Goal: Task Accomplishment & Management: Manage account settings

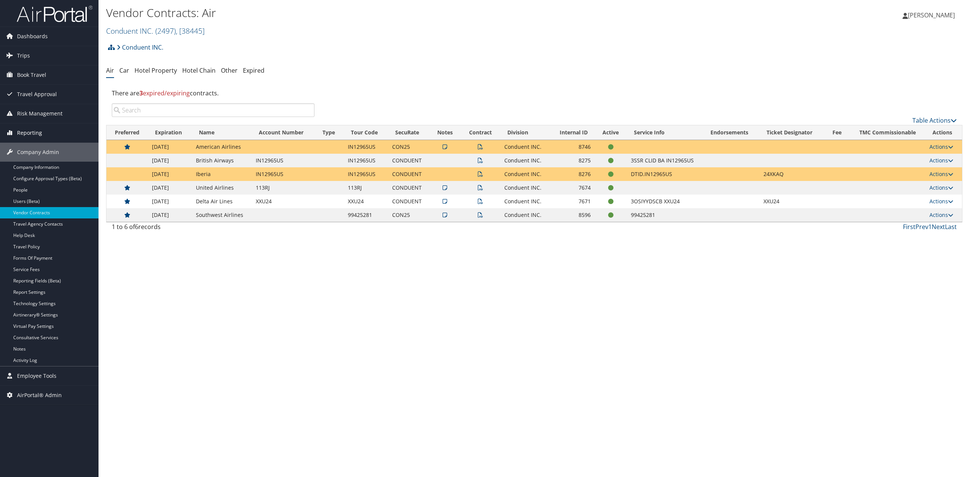
click at [47, 136] on link "Reporting" at bounding box center [49, 132] width 98 height 19
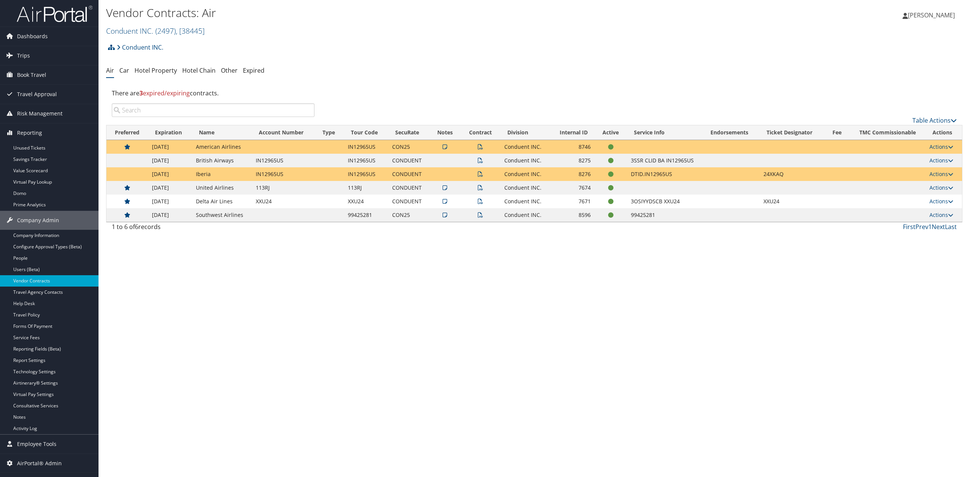
click at [310, 328] on div "Vendor Contracts: Air Conduent INC. ( 2497 ) , [ 38445 ] Conduent INC. Michigan…" at bounding box center [533, 238] width 871 height 477
click at [142, 26] on link "Conduent INC. ( 2497 ) , [ 38445 ]" at bounding box center [155, 31] width 98 height 10
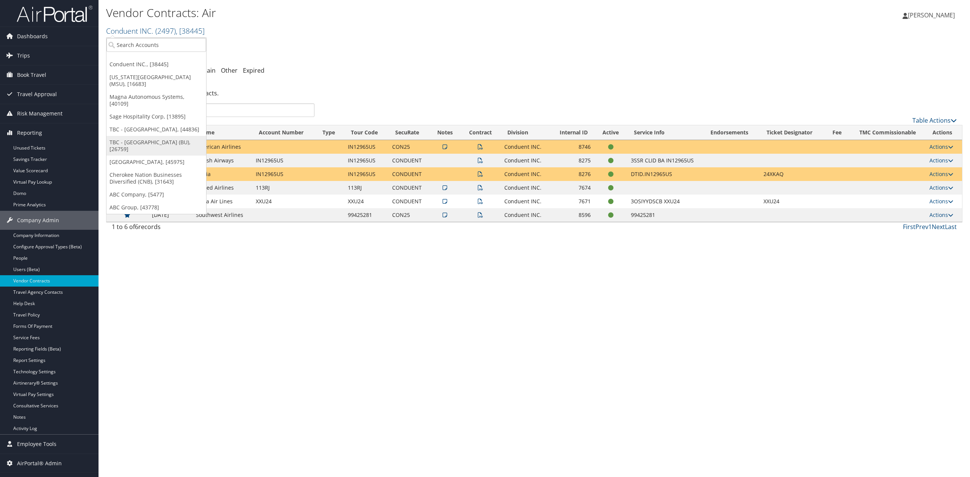
click at [146, 146] on link "TBC - [GEOGRAPHIC_DATA] (BU), [26759]" at bounding box center [156, 146] width 100 height 20
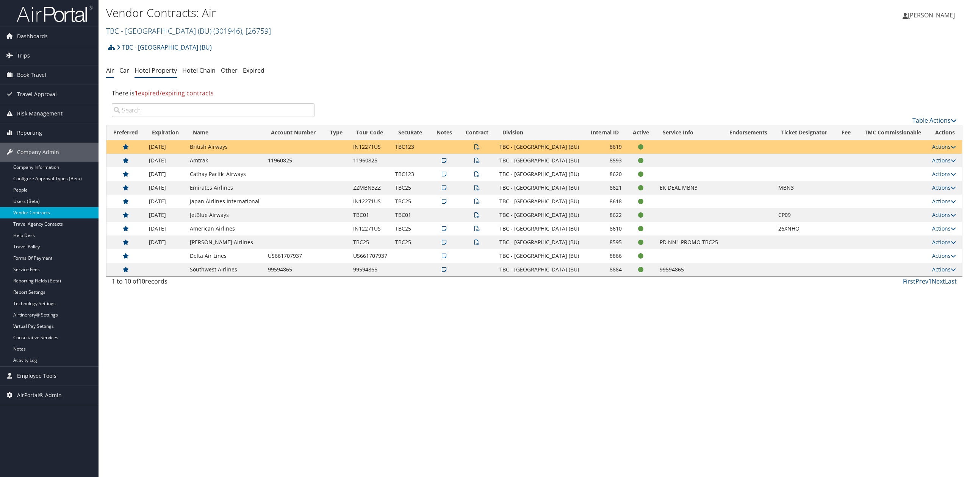
click at [154, 76] on li "Hotel Property" at bounding box center [155, 71] width 42 height 14
click at [156, 72] on link "Hotel Property" at bounding box center [155, 70] width 42 height 8
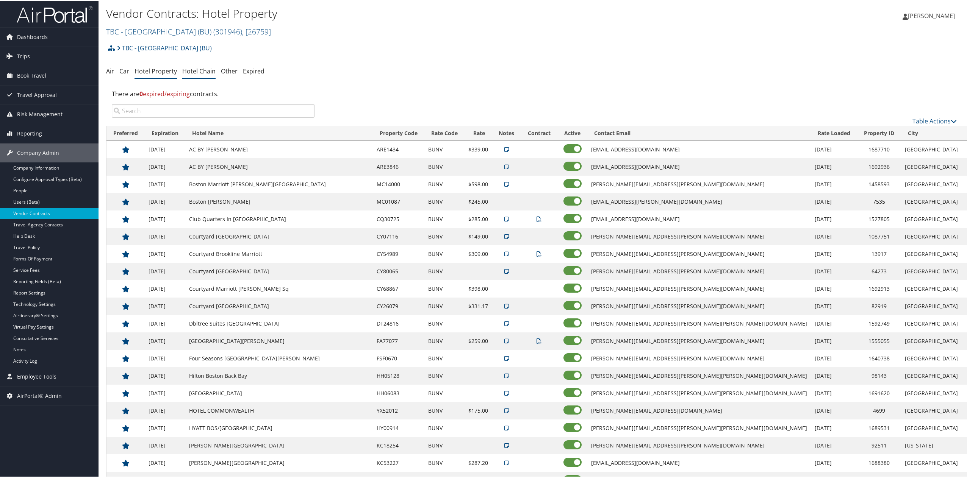
click at [202, 73] on link "Hotel Chain" at bounding box center [198, 70] width 33 height 8
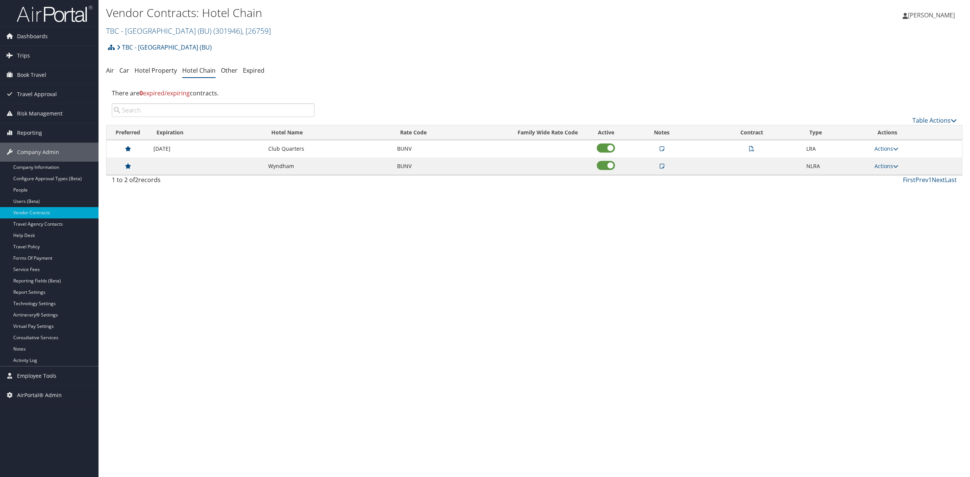
drag, startPoint x: 165, startPoint y: 34, endPoint x: 159, endPoint y: 44, distance: 11.7
click at [165, 34] on link "TBC - Boston University (BU) ( 301946 ) , [ 26759 ]" at bounding box center [188, 31] width 165 height 10
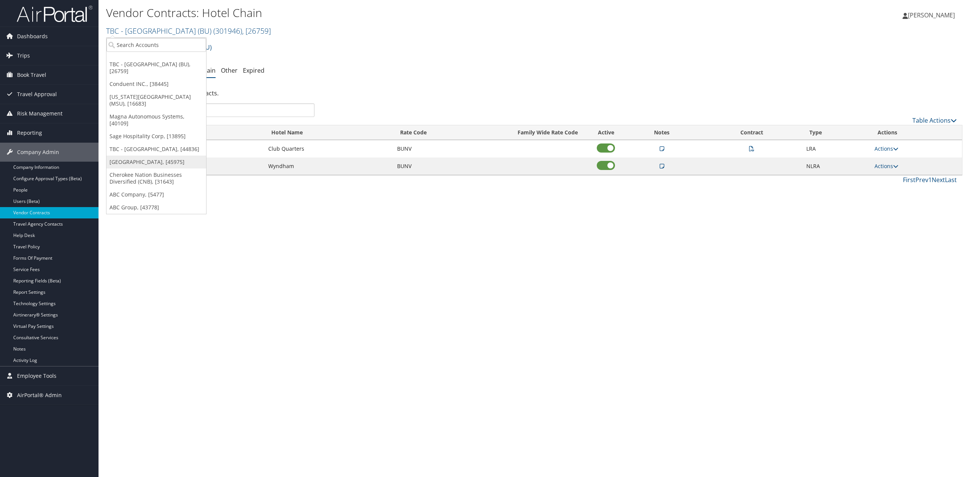
click at [132, 167] on link "[GEOGRAPHIC_DATA], [45975]" at bounding box center [156, 162] width 100 height 13
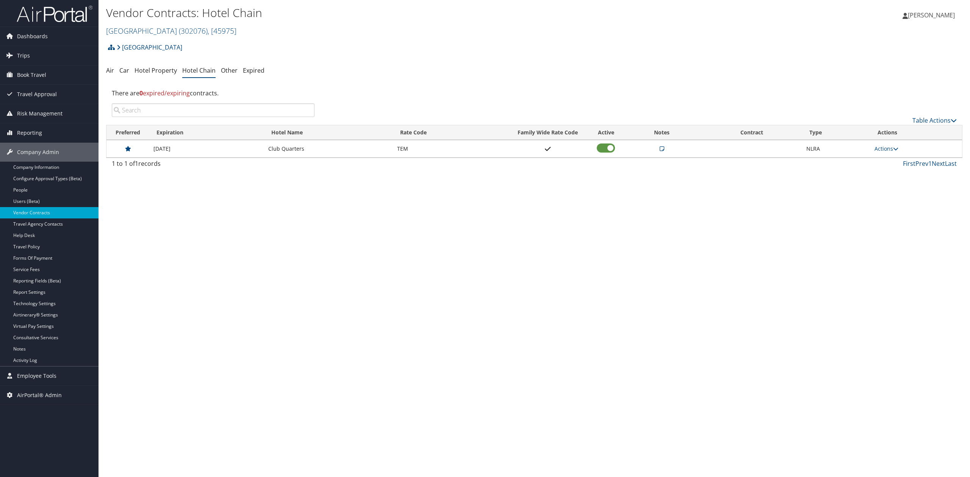
click at [661, 151] on icon at bounding box center [661, 148] width 5 height 5
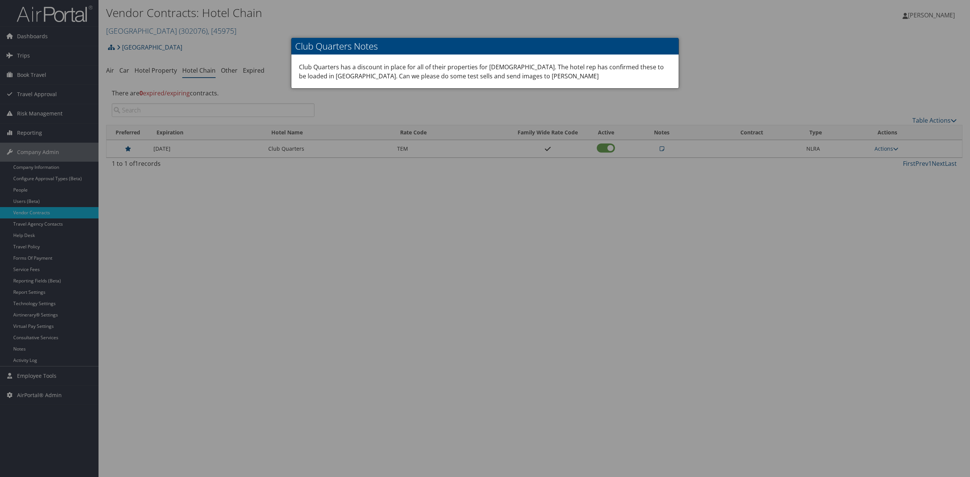
click at [684, 206] on div at bounding box center [485, 238] width 970 height 477
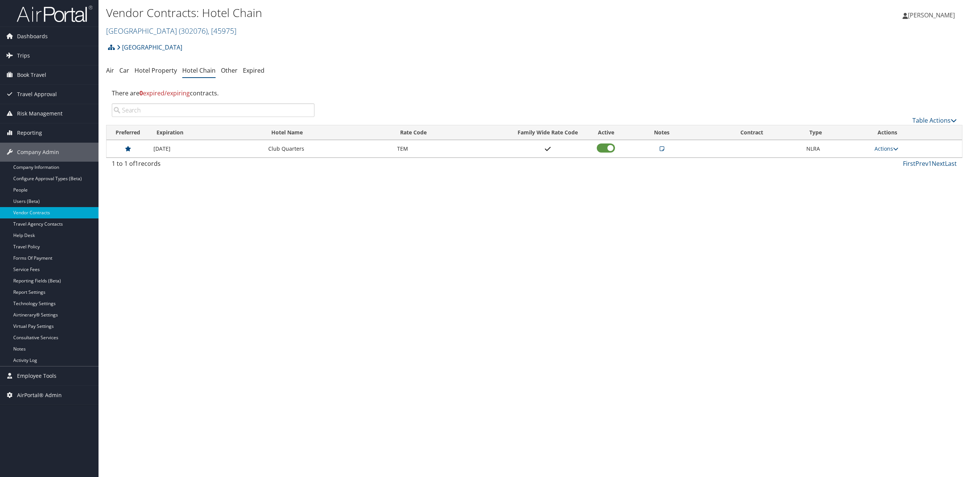
click at [663, 147] on icon at bounding box center [661, 148] width 5 height 5
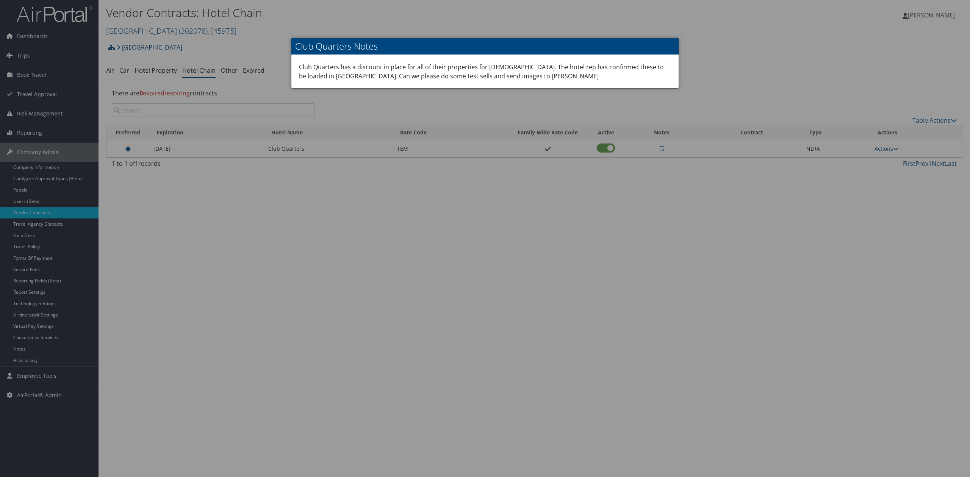
click at [516, 186] on div at bounding box center [485, 238] width 970 height 477
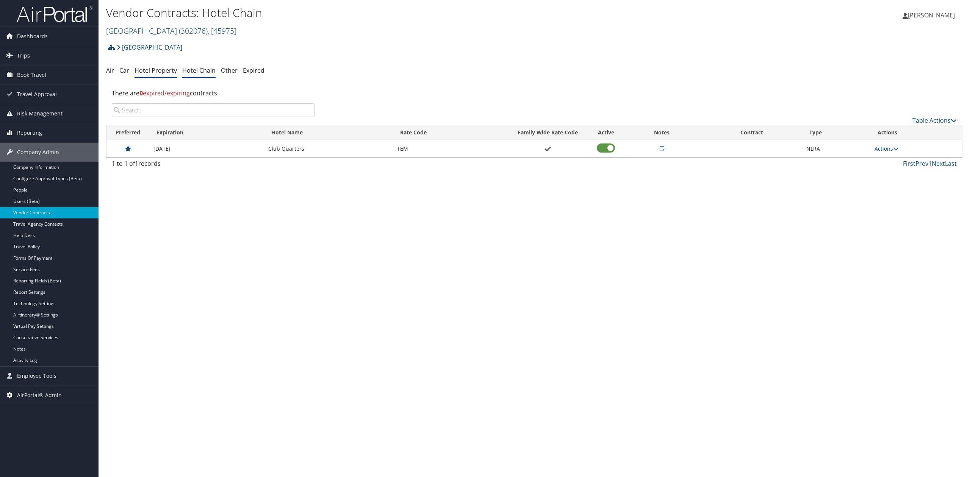
click at [152, 75] on li "Hotel Property" at bounding box center [155, 71] width 42 height 14
click at [163, 73] on link "Hotel Property" at bounding box center [155, 70] width 42 height 8
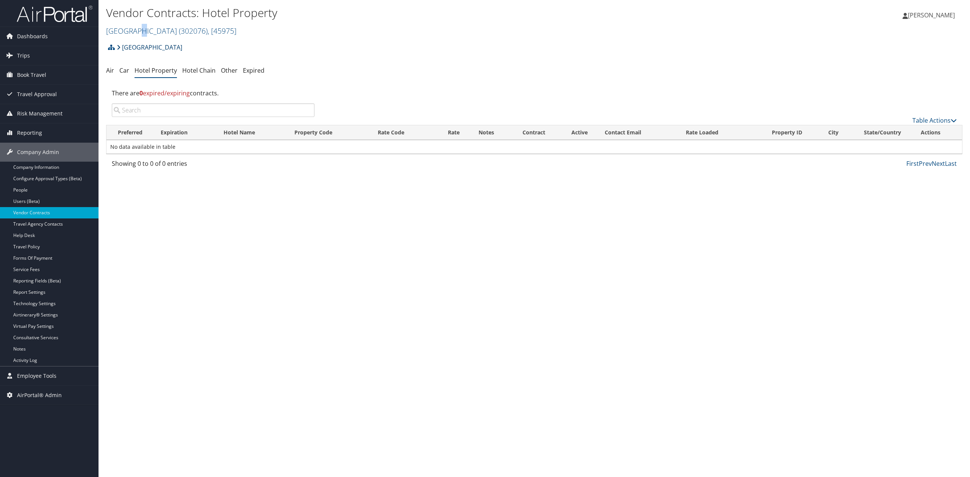
click at [144, 37] on div "Vendor Contracts: Hotel Property Temple University ( 302076 ) , [ 45975 ] Templ…" at bounding box center [391, 22] width 571 height 36
click at [462, 66] on ul "Air Car Hotel Property Hotel Chain Other Expired" at bounding box center [534, 71] width 856 height 14
click at [156, 33] on link "[GEOGRAPHIC_DATA] ( 302076 ) , [ 45975 ]" at bounding box center [171, 31] width 130 height 10
click at [155, 47] on input "search" at bounding box center [156, 45] width 100 height 14
type input "sage"
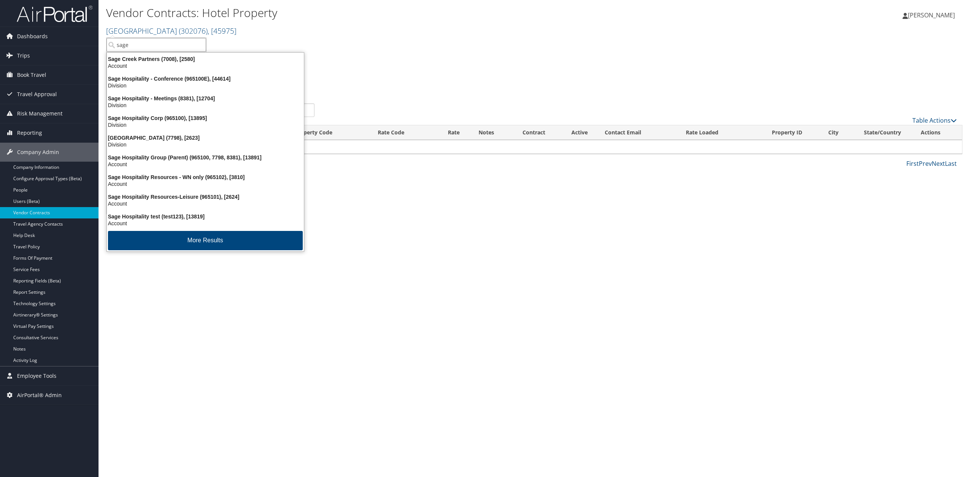
click at [201, 44] on input "sage" at bounding box center [156, 45] width 100 height 14
type input "sage"
click at [436, 212] on div "Vendor Contracts: Hotel Property Temple University ( 302076 ) , [ 45975 ] Templ…" at bounding box center [533, 238] width 871 height 477
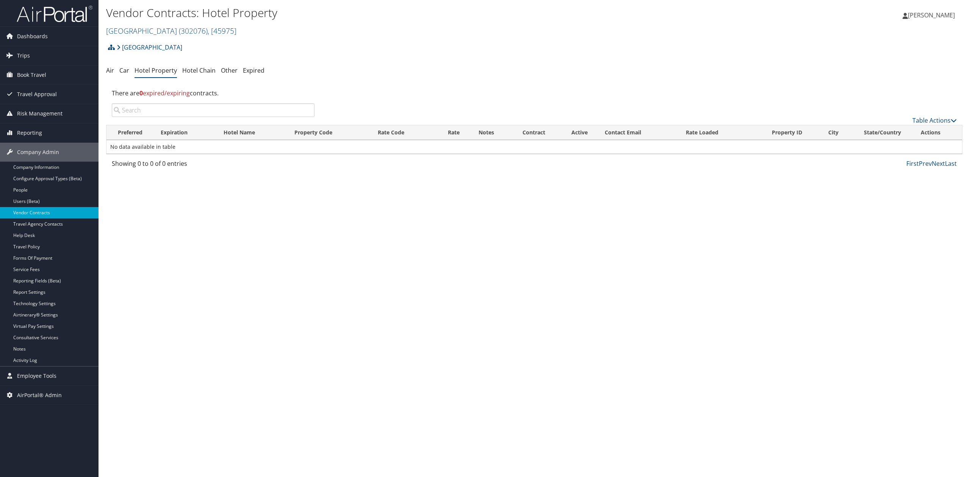
click at [148, 218] on div "Vendor Contracts: Hotel Property Temple University ( 302076 ) , [ 45975 ] Templ…" at bounding box center [533, 238] width 871 height 477
click at [24, 9] on img at bounding box center [55, 14] width 76 height 18
